Goal: Task Accomplishment & Management: Manage account settings

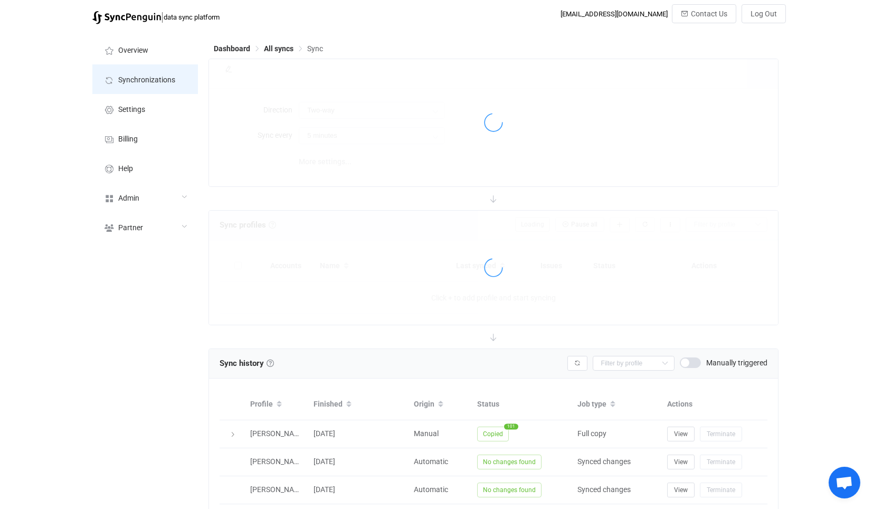
click at [152, 80] on span "Synchronizations" at bounding box center [146, 80] width 57 height 8
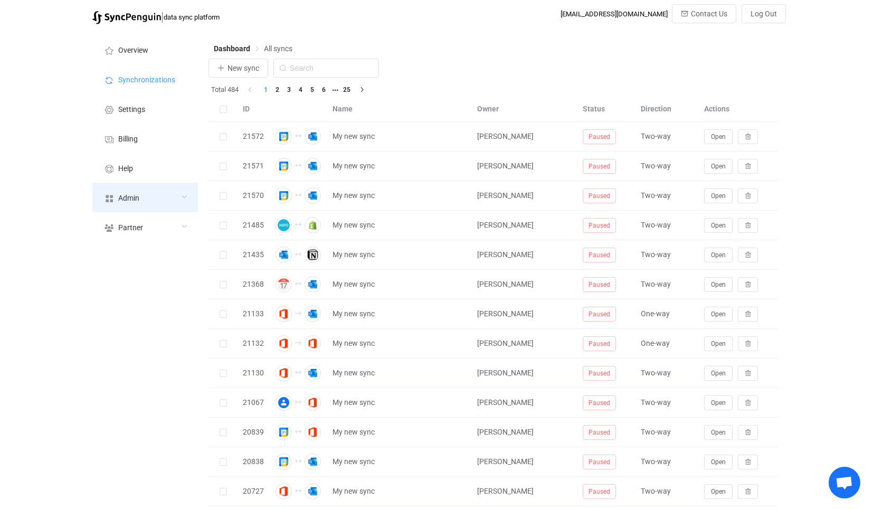
click at [179, 204] on div "Admin" at bounding box center [145, 198] width 106 height 30
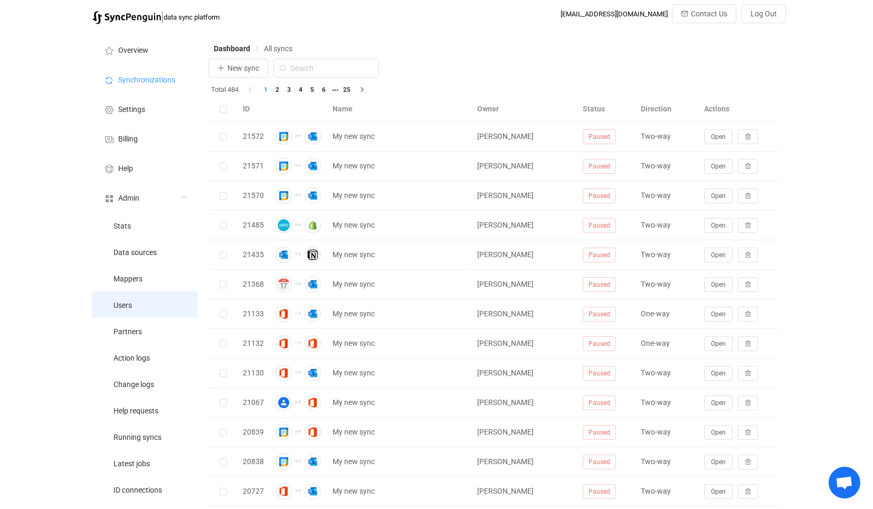
click at [146, 301] on li "Users" at bounding box center [145, 304] width 106 height 26
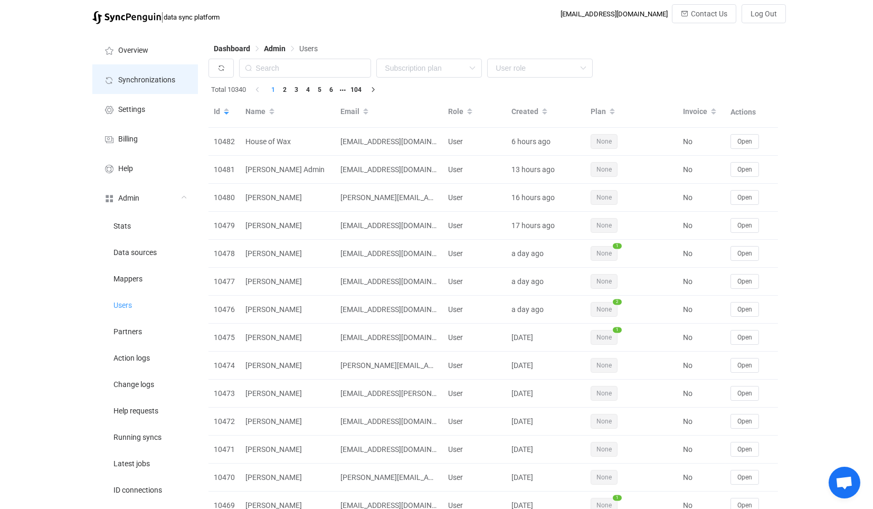
click at [174, 79] on span "Synchronizations" at bounding box center [146, 80] width 57 height 8
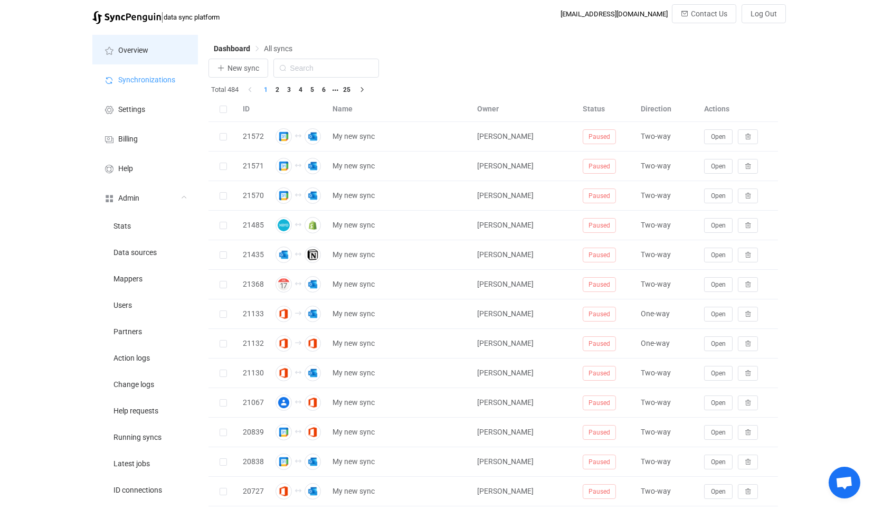
click at [170, 59] on li "Overview" at bounding box center [145, 50] width 106 height 30
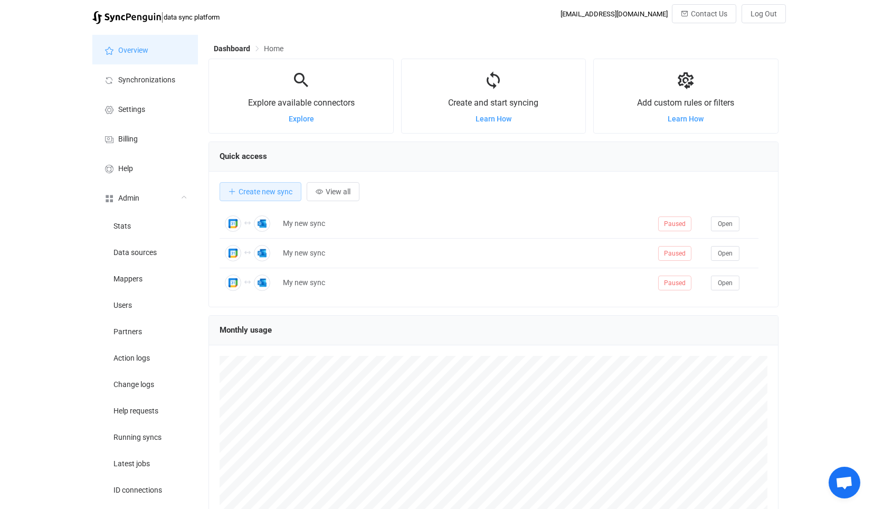
scroll to position [204, 569]
click at [157, 301] on li "Users" at bounding box center [145, 304] width 106 height 26
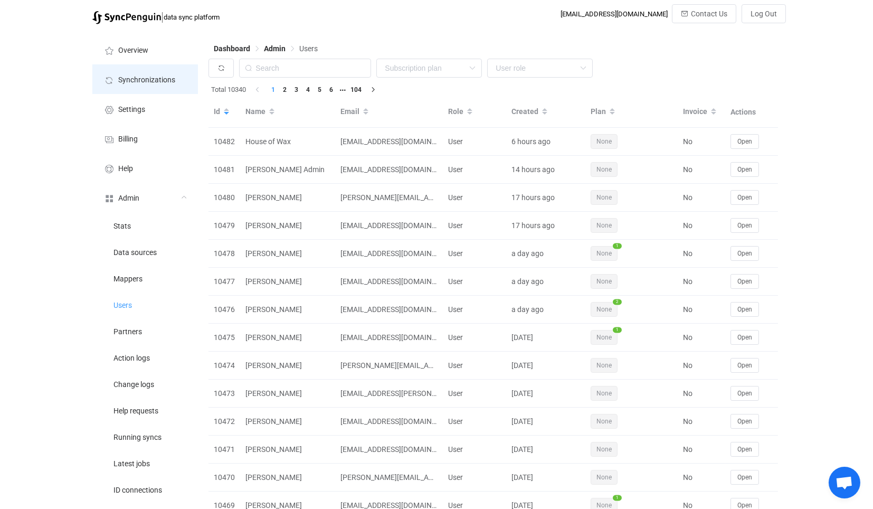
click at [164, 85] on li "Synchronizations" at bounding box center [145, 79] width 106 height 30
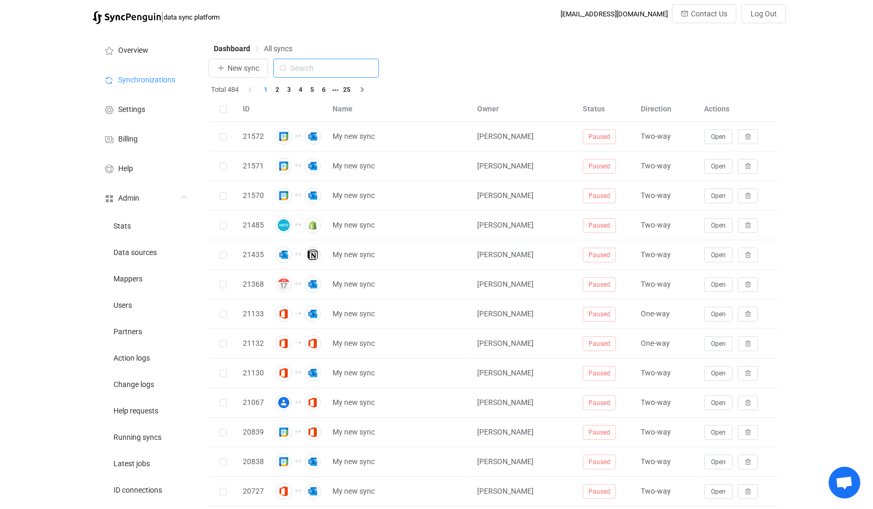
click at [339, 71] on input "text" at bounding box center [326, 68] width 106 height 19
type input "icou"
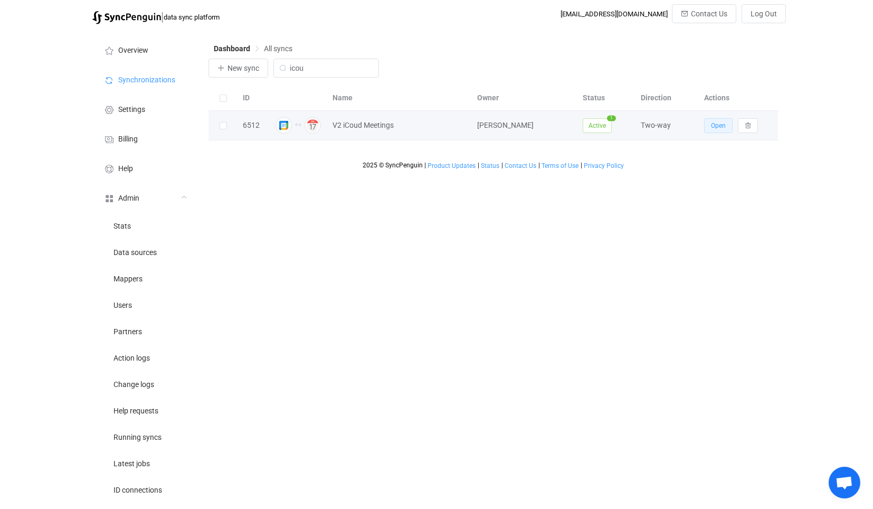
click at [726, 130] on button "Open" at bounding box center [718, 125] width 28 height 15
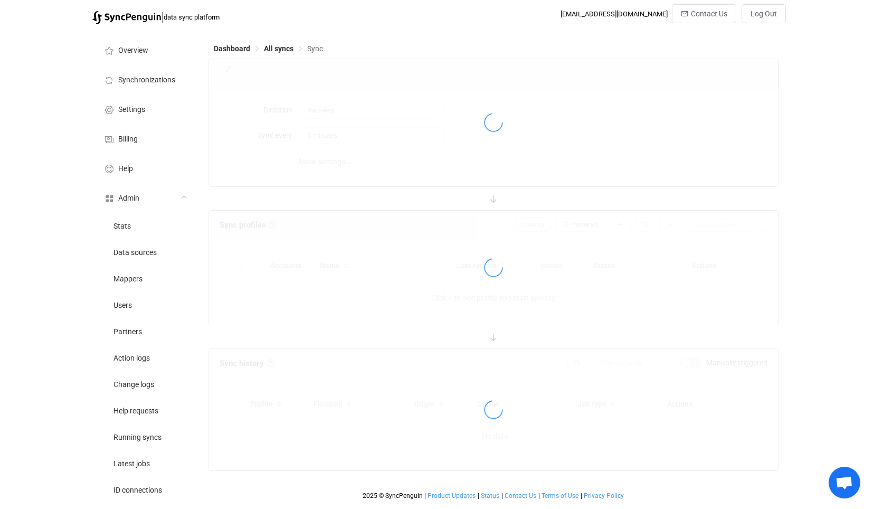
type input "10 minutes"
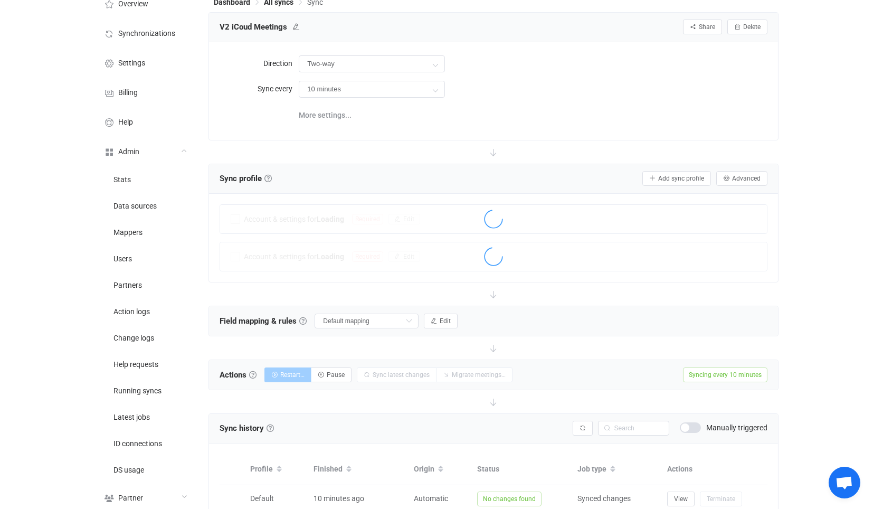
scroll to position [234, 0]
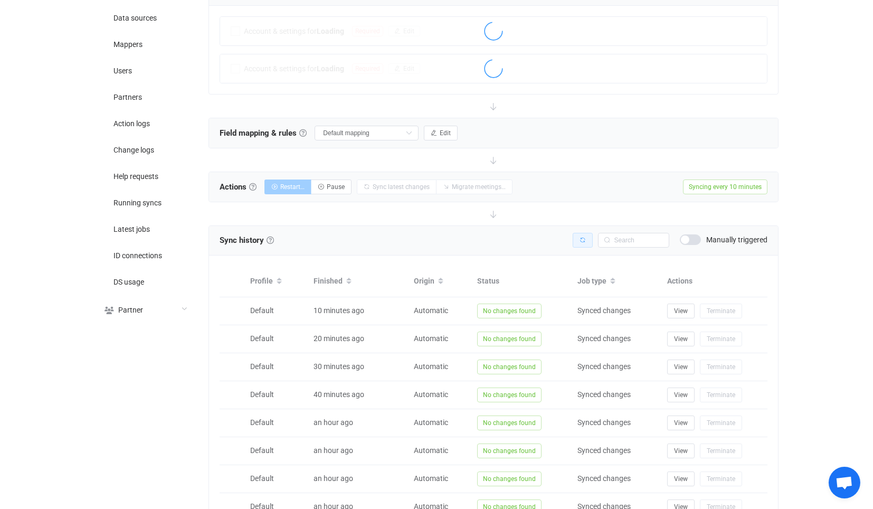
click at [585, 233] on button "button" at bounding box center [582, 240] width 20 height 15
click at [585, 232] on div at bounding box center [493, 417] width 568 height 383
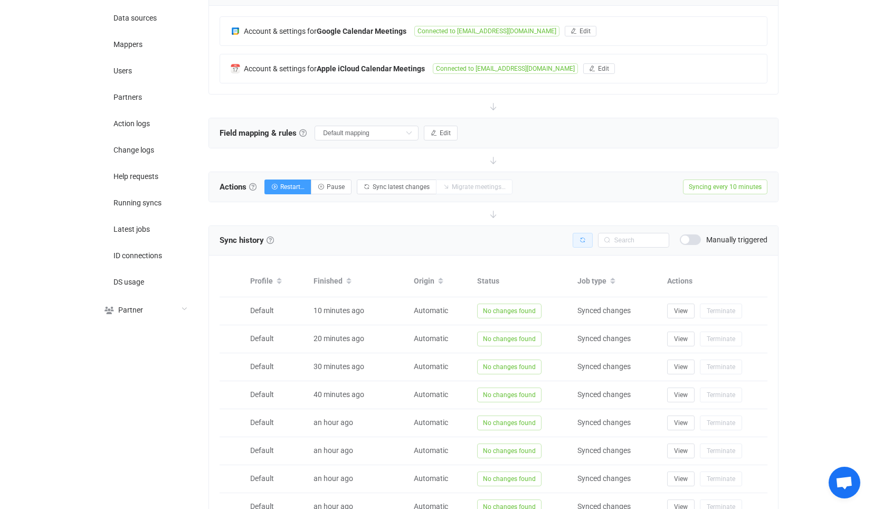
click at [585, 233] on button "button" at bounding box center [582, 240] width 20 height 15
click at [572, 238] on div "Sync history History Sync history All sync executions are recorded in the sync …" at bounding box center [492, 240] width 547 height 16
click at [576, 236] on button "button" at bounding box center [582, 240] width 20 height 15
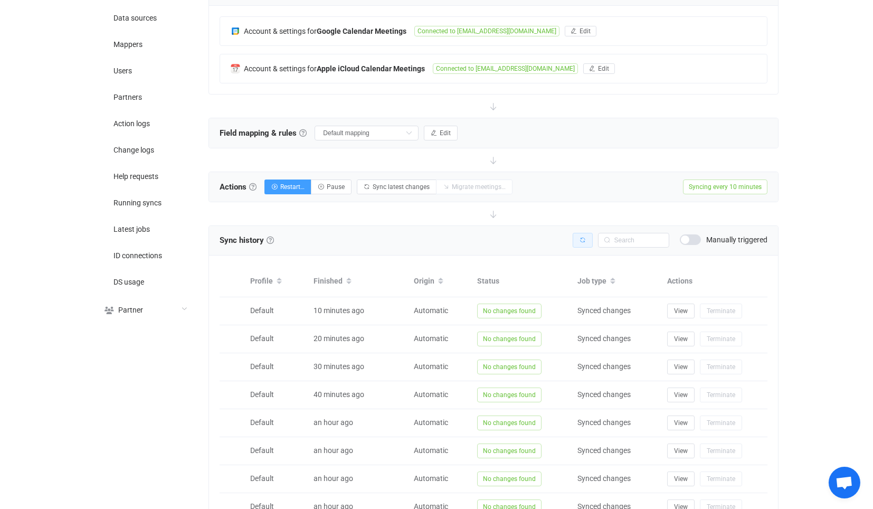
click at [576, 236] on button "button" at bounding box center [582, 240] width 20 height 15
click at [576, 236] on div at bounding box center [493, 417] width 568 height 383
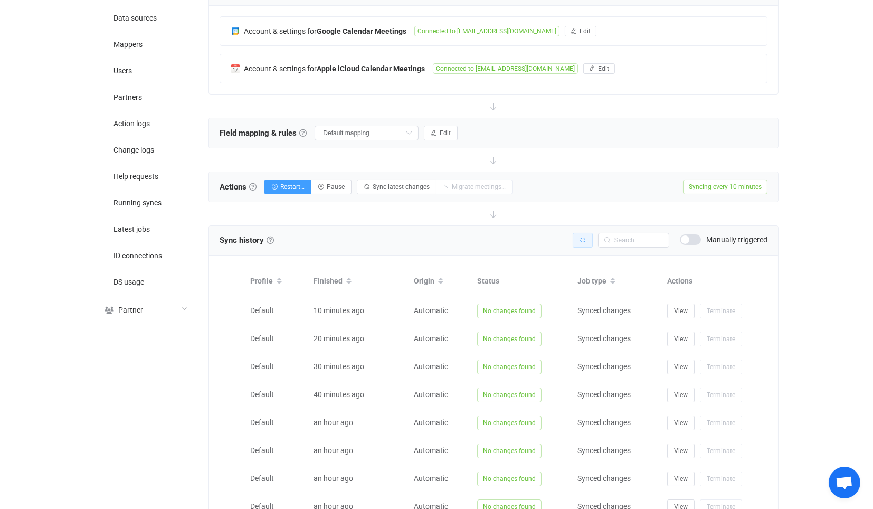
click at [576, 236] on button "button" at bounding box center [582, 240] width 20 height 15
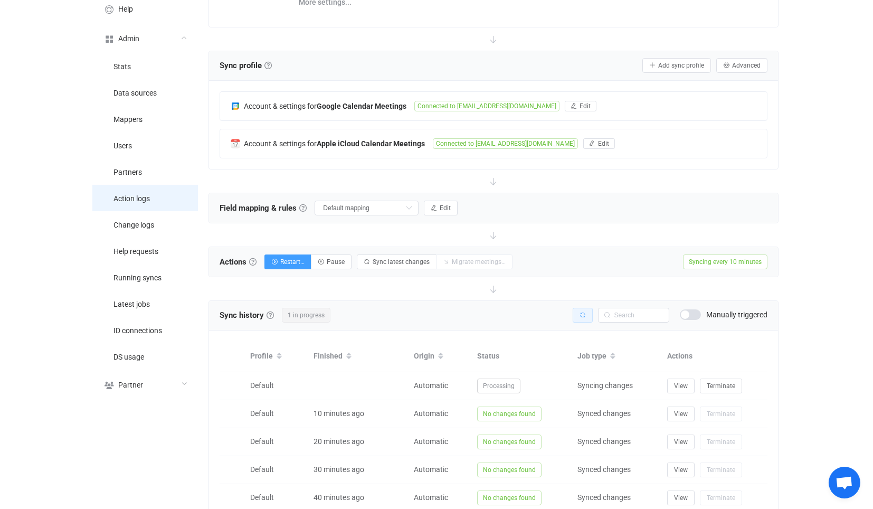
scroll to position [117, 0]
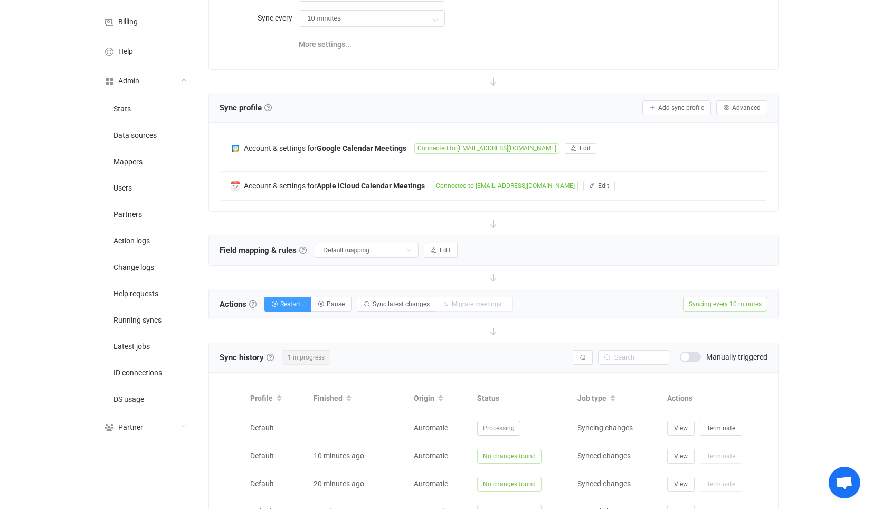
click at [444, 117] on div "Sync profile Sync profile A sync profile represents a single pair of calendars …" at bounding box center [493, 108] width 568 height 30
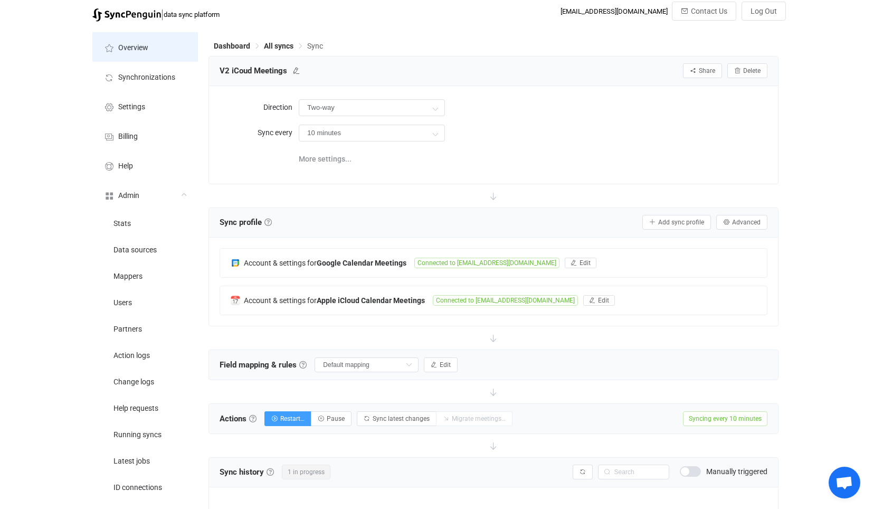
scroll to position [0, 0]
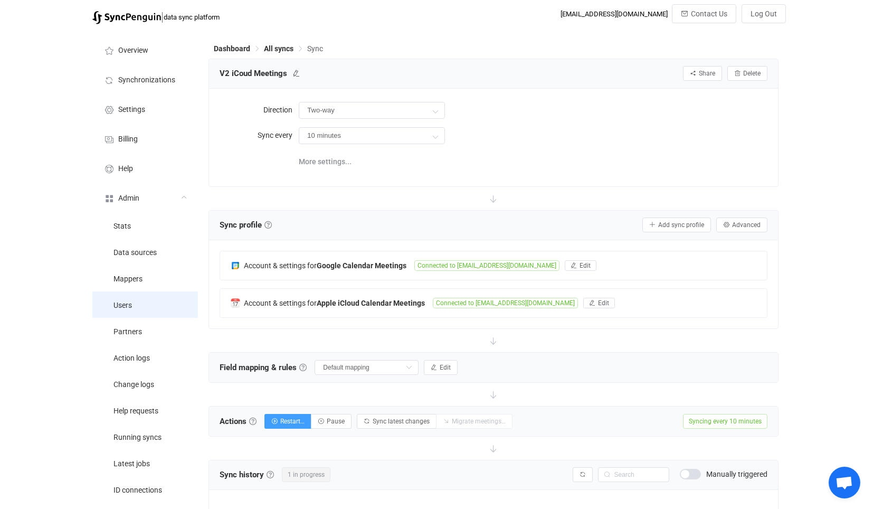
click at [158, 308] on li "Users" at bounding box center [145, 304] width 106 height 26
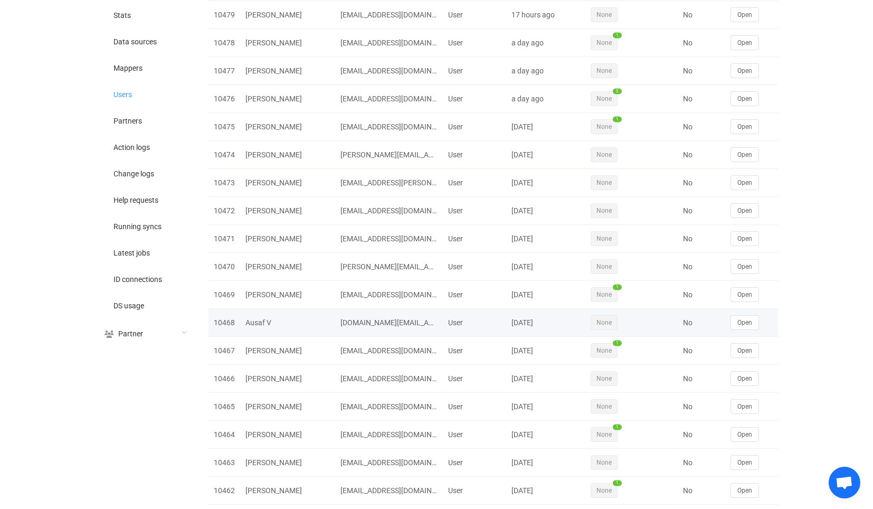
scroll to position [55, 0]
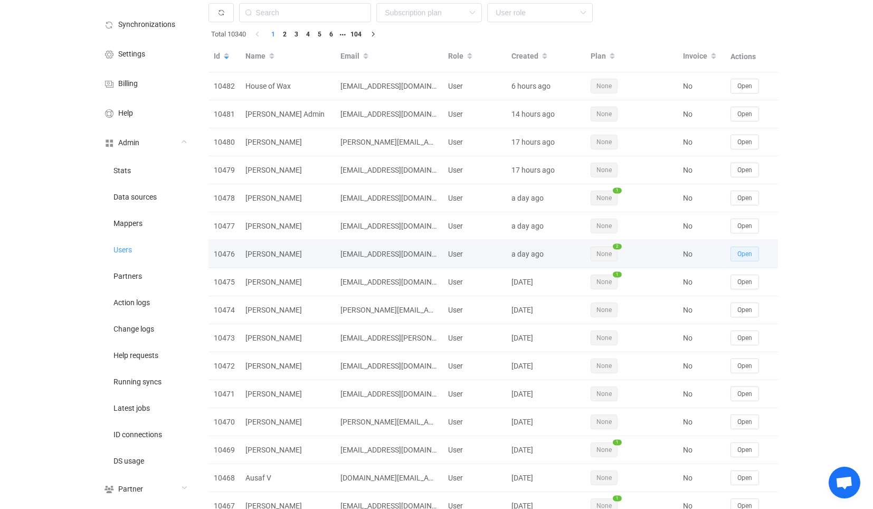
click at [732, 254] on button "Open" at bounding box center [744, 253] width 28 height 15
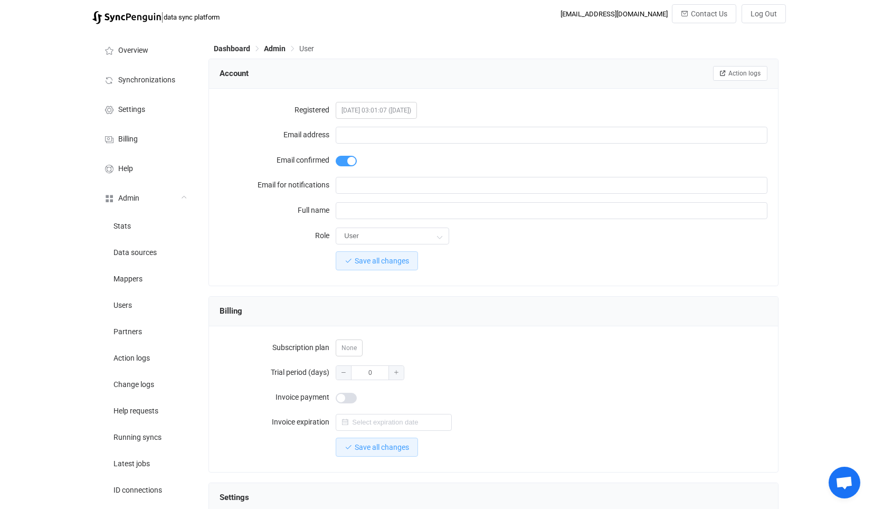
type input "[EMAIL_ADDRESS][DOMAIN_NAME]"
type input "[PERSON_NAME]"
type input "14"
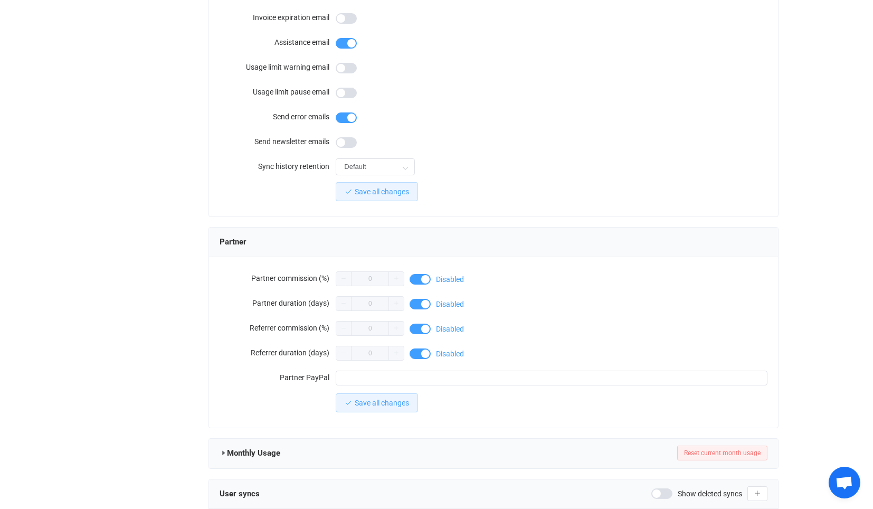
scroll to position [820, 0]
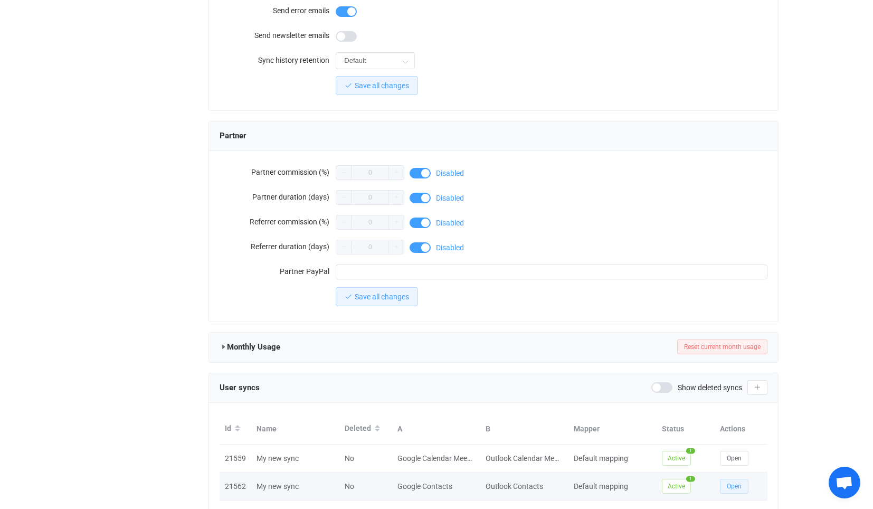
click at [727, 482] on span "Open" at bounding box center [733, 485] width 15 height 7
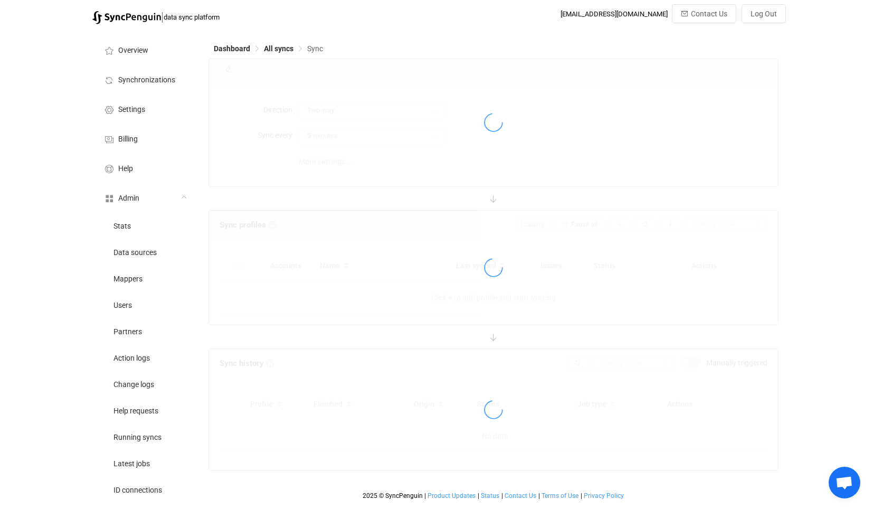
type input "10 minutes"
